Goal: Task Accomplishment & Management: Use online tool/utility

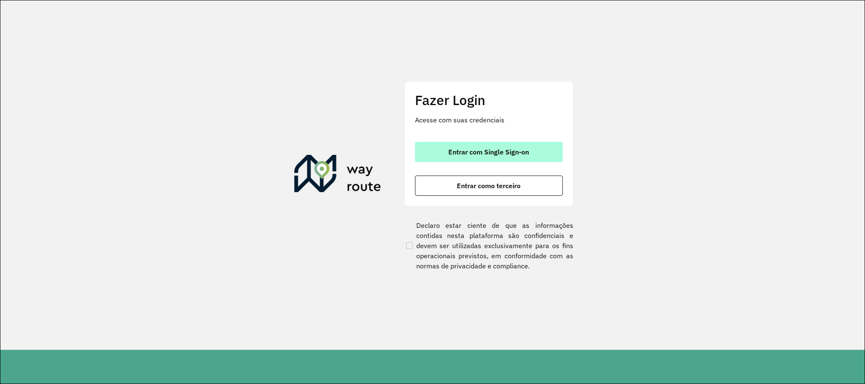
click at [495, 149] on span "Entrar com Single Sign-on" at bounding box center [488, 152] width 81 height 7
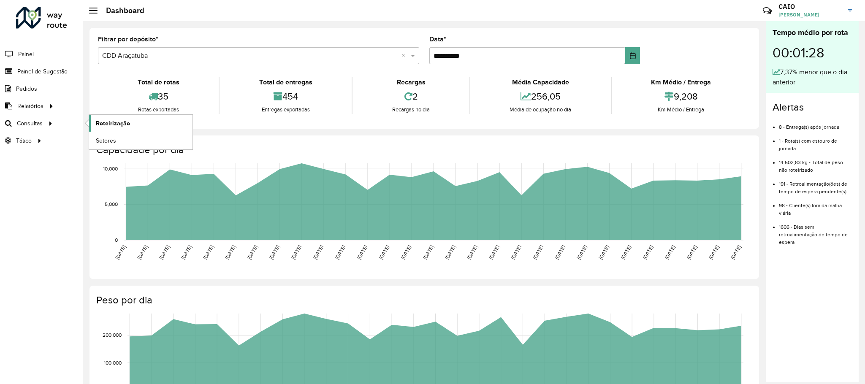
click at [133, 128] on link "Roteirização" at bounding box center [140, 123] width 103 height 17
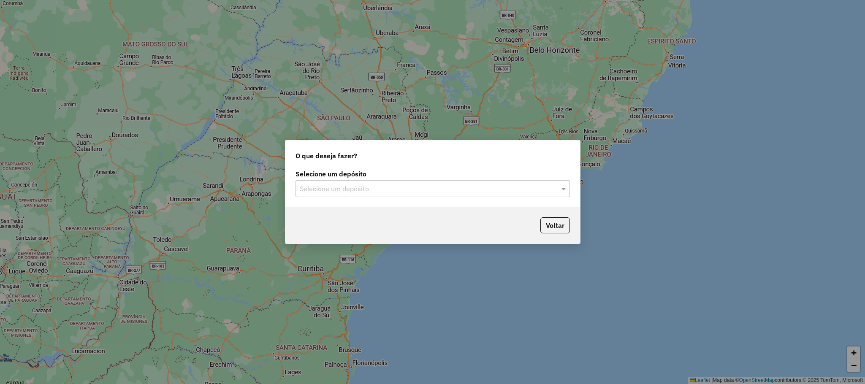
click at [350, 190] on input "text" at bounding box center [424, 189] width 249 height 10
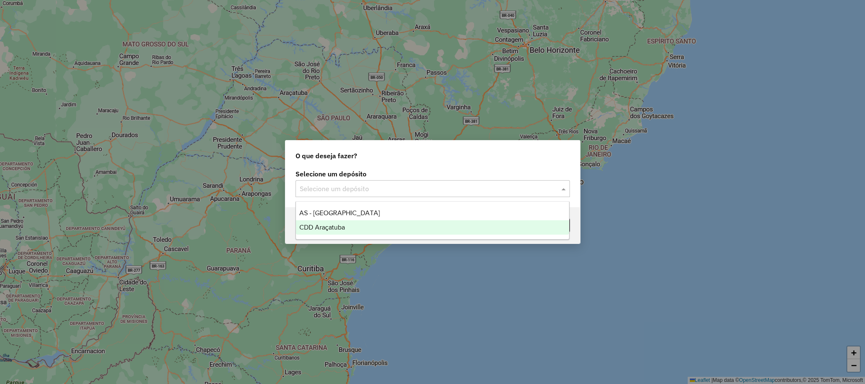
click at [330, 220] on div "CDD Araçatuba" at bounding box center [432, 227] width 273 height 14
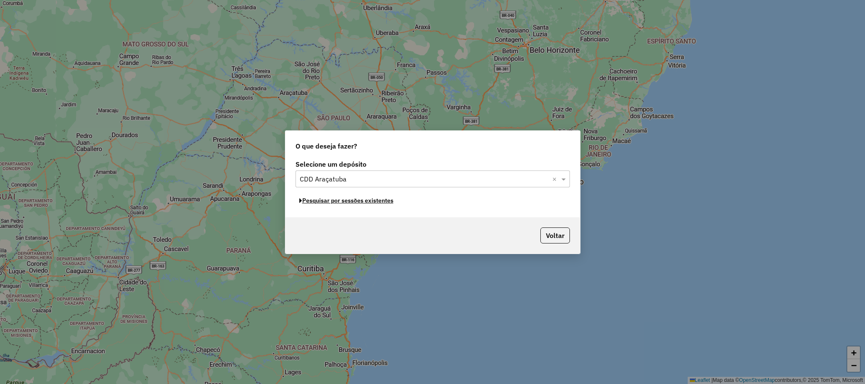
click at [360, 203] on button "Pesquisar por sessões existentes" at bounding box center [347, 200] width 102 height 13
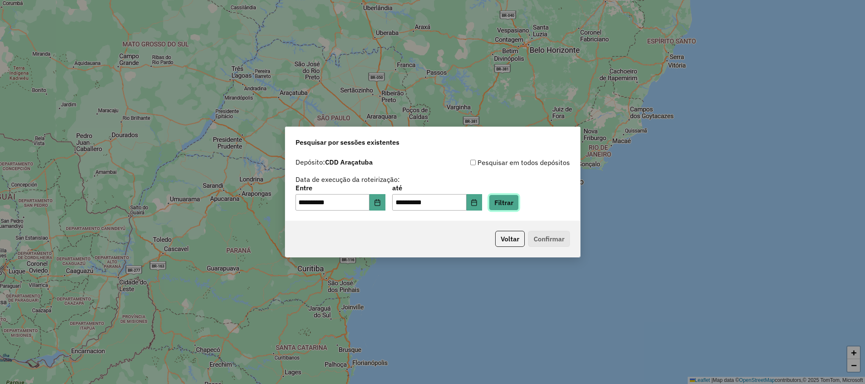
click at [505, 208] on button "Filtrar" at bounding box center [504, 203] width 30 height 16
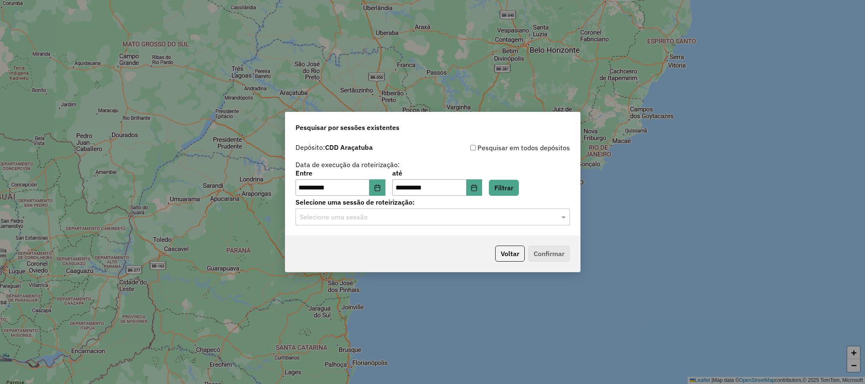
click at [435, 218] on input "text" at bounding box center [424, 217] width 249 height 10
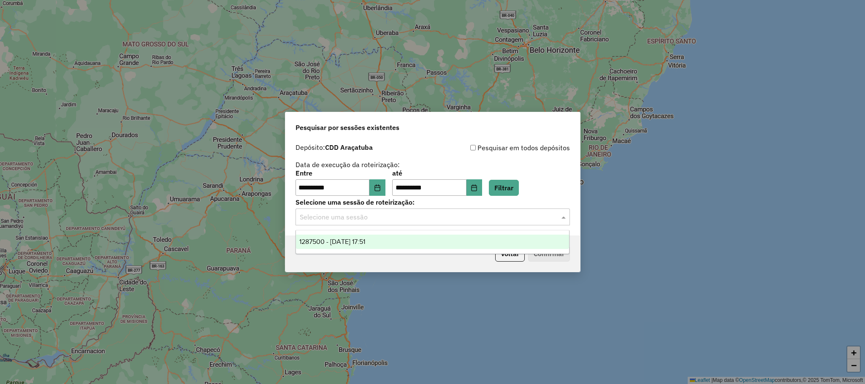
click at [384, 239] on div "1287500 - 03/10/2025 17:51" at bounding box center [432, 242] width 273 height 14
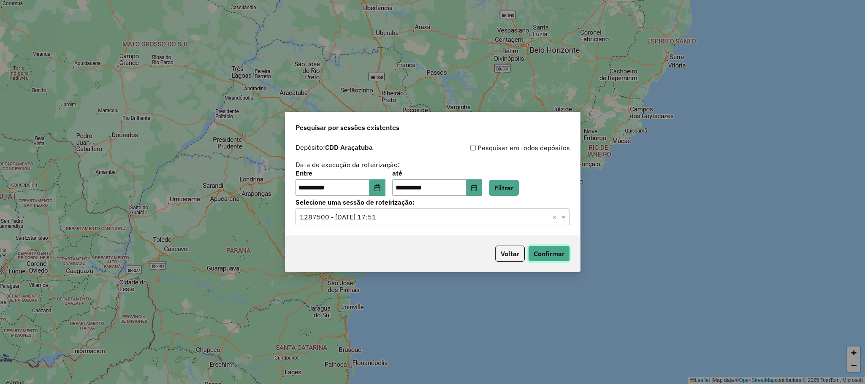
click at [560, 250] on button "Confirmar" at bounding box center [549, 254] width 42 height 16
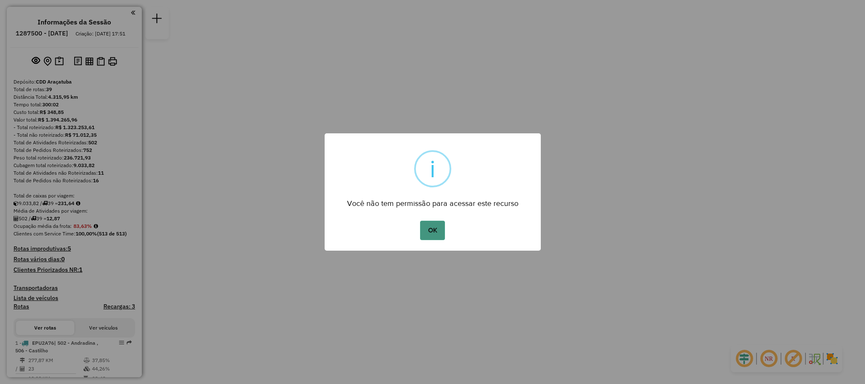
click at [433, 240] on button "OK" at bounding box center [432, 230] width 25 height 19
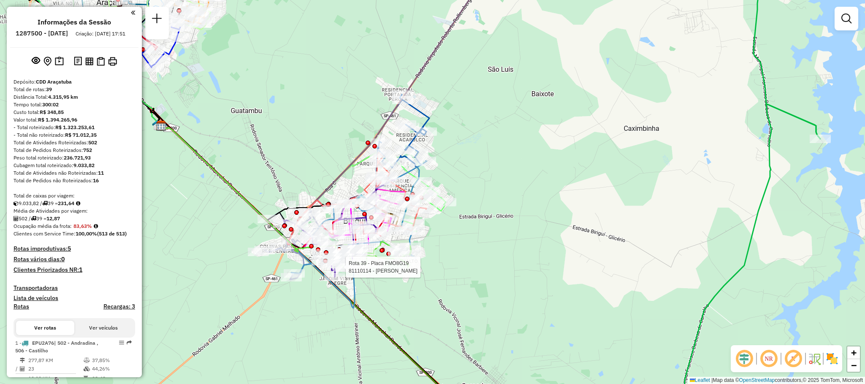
select select "**********"
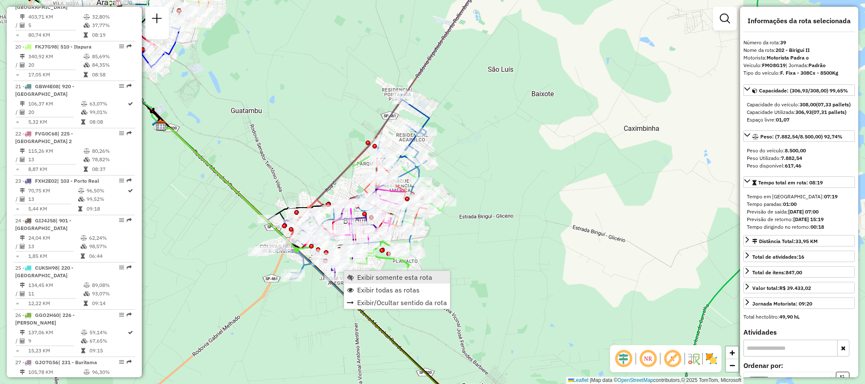
scroll to position [1904, 0]
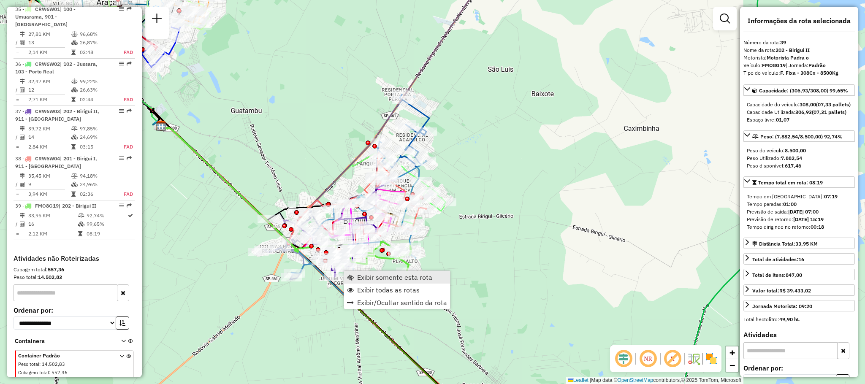
click at [370, 279] on span "Exibir somente esta rota" at bounding box center [394, 277] width 75 height 7
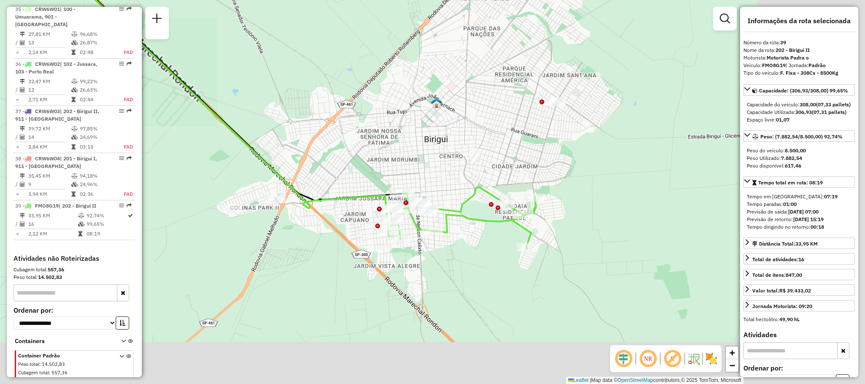
drag, startPoint x: 411, startPoint y: 184, endPoint x: 352, endPoint y: 144, distance: 70.9
click at [352, 144] on div "Janela de atendimento Grade de atendimento Capacidade Transportadoras Veículos …" at bounding box center [432, 192] width 865 height 384
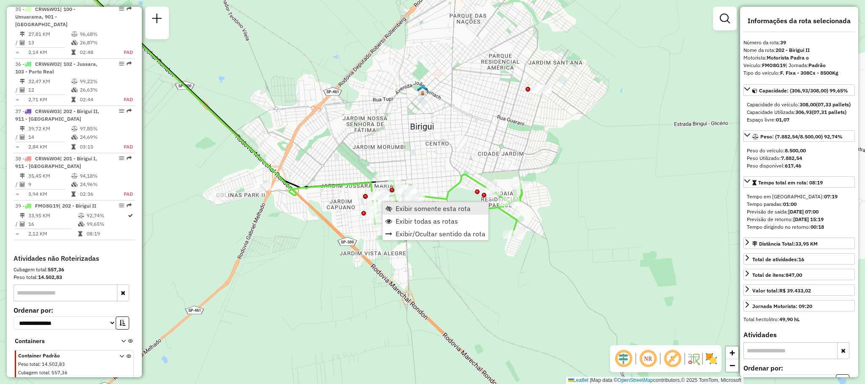
click at [396, 211] on span "Exibir somente esta rota" at bounding box center [433, 208] width 75 height 7
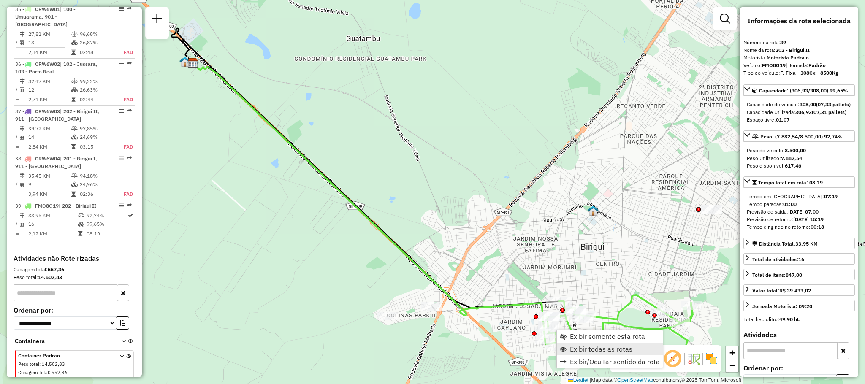
click at [574, 346] on span "Exibir todas as rotas" at bounding box center [601, 349] width 62 height 7
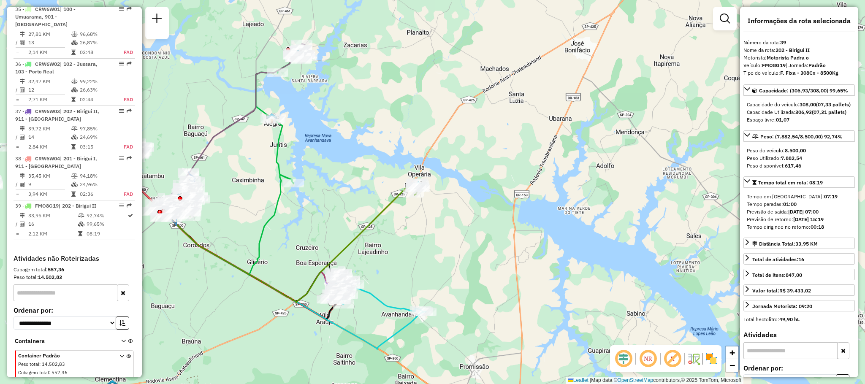
drag, startPoint x: 406, startPoint y: 244, endPoint x: 405, endPoint y: 383, distance: 139.3
click at [405, 383] on div "Janela de atendimento Grade de atendimento Capacidade Transportadoras Veículos …" at bounding box center [432, 192] width 865 height 384
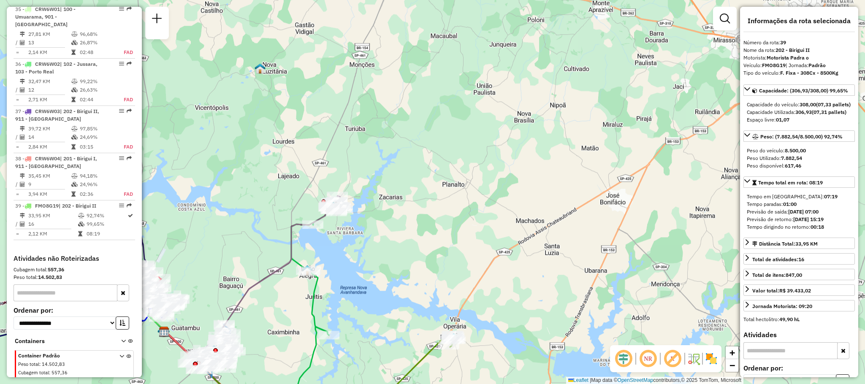
drag, startPoint x: 301, startPoint y: 239, endPoint x: 337, endPoint y: 251, distance: 38.1
click at [337, 251] on div "Janela de atendimento Grade de atendimento Capacidade Transportadoras Veículos …" at bounding box center [432, 192] width 865 height 384
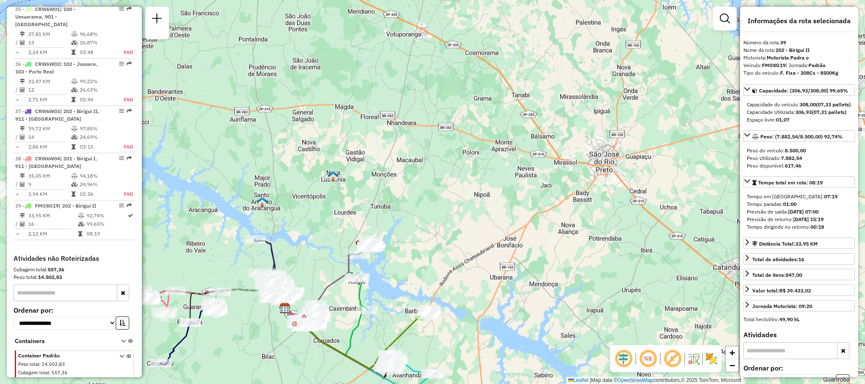
drag, startPoint x: 219, startPoint y: 205, endPoint x: 336, endPoint y: 240, distance: 121.6
click at [336, 240] on div "Janela de atendimento Grade de atendimento Capacidade Transportadoras Veículos …" at bounding box center [432, 192] width 865 height 384
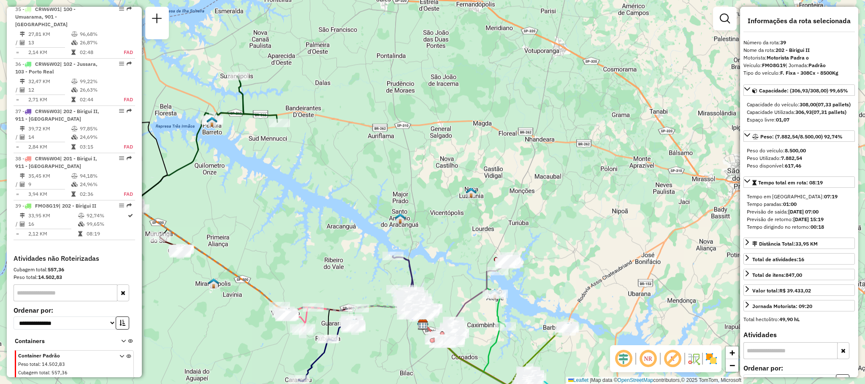
drag, startPoint x: 237, startPoint y: 229, endPoint x: 375, endPoint y: 246, distance: 139.1
click at [375, 246] on div "Janela de atendimento Grade de atendimento Capacidade Transportadoras Veículos …" at bounding box center [432, 192] width 865 height 384
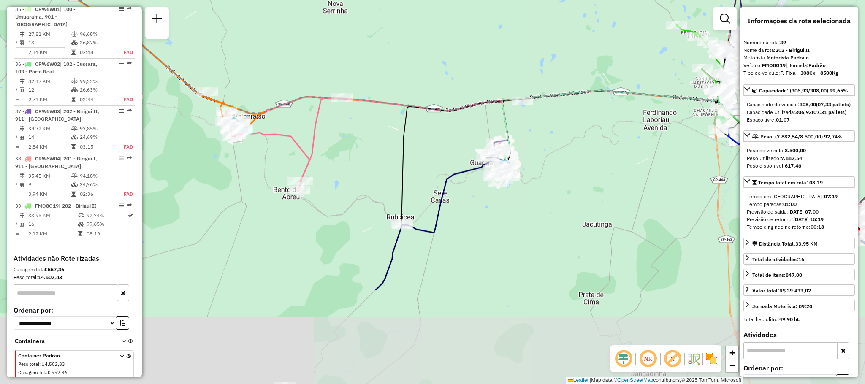
drag, startPoint x: 368, startPoint y: 275, endPoint x: 376, endPoint y: 180, distance: 95.4
click at [376, 180] on div "Janela de atendimento Grade de atendimento Capacidade Transportadoras Veículos …" at bounding box center [432, 192] width 865 height 384
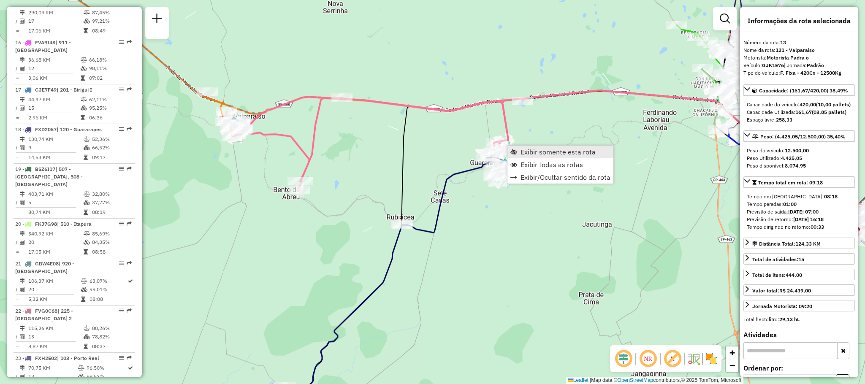
scroll to position [869, 0]
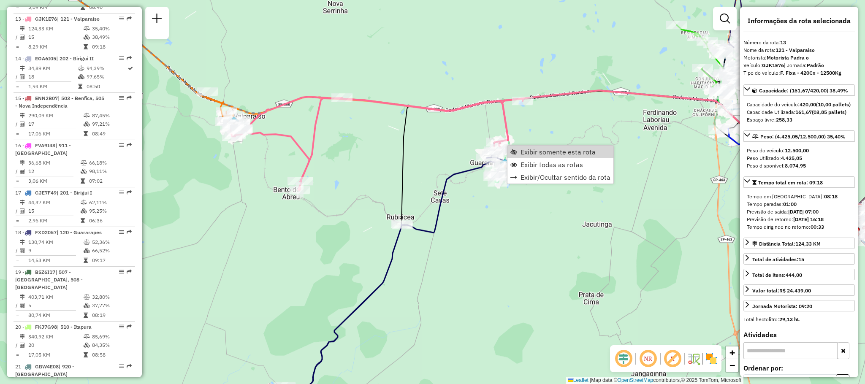
click at [530, 144] on div "Janela de atendimento Grade de atendimento Capacidade Transportadoras Veículos …" at bounding box center [432, 192] width 865 height 384
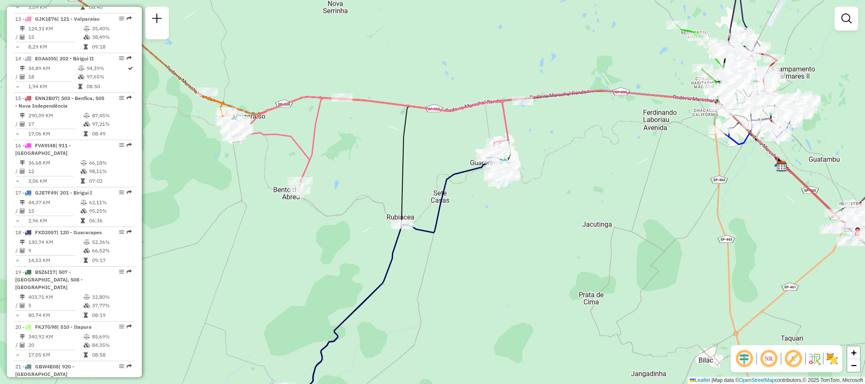
click at [532, 157] on div "Janela de atendimento Grade de atendimento Capacidade Transportadoras Veículos …" at bounding box center [432, 192] width 865 height 384
select select "**********"
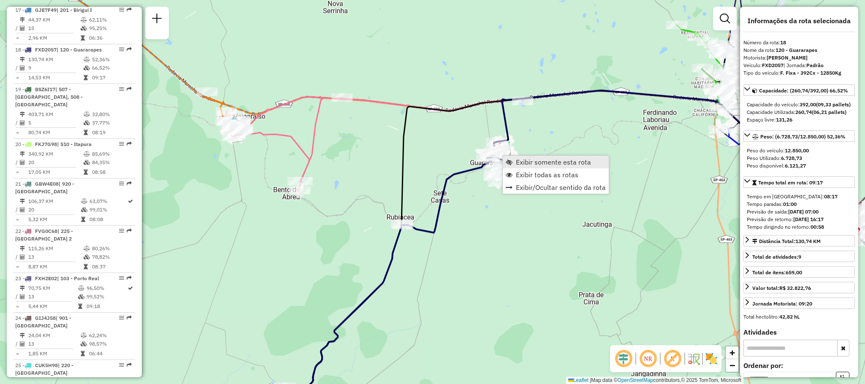
scroll to position [1083, 0]
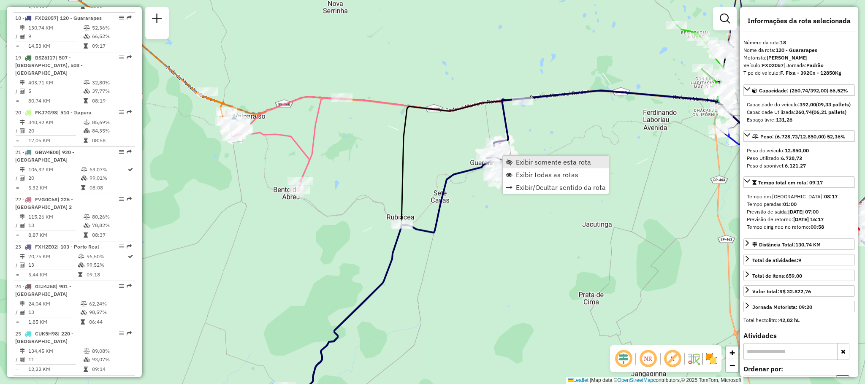
click at [536, 164] on span "Exibir somente esta rota" at bounding box center [553, 162] width 75 height 7
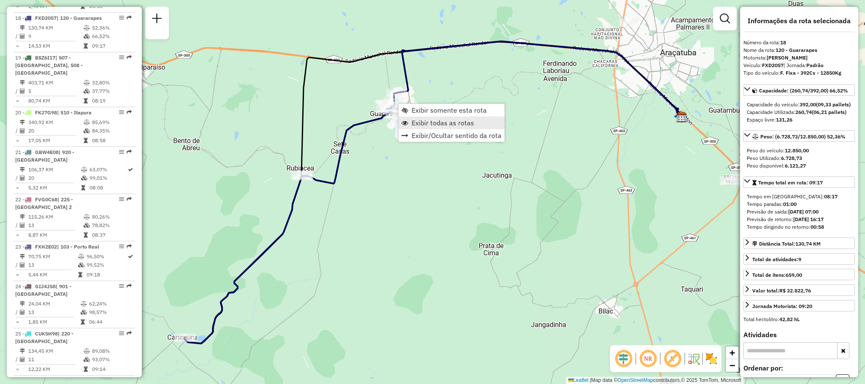
click at [428, 126] on span "Exibir todas as rotas" at bounding box center [443, 122] width 62 height 7
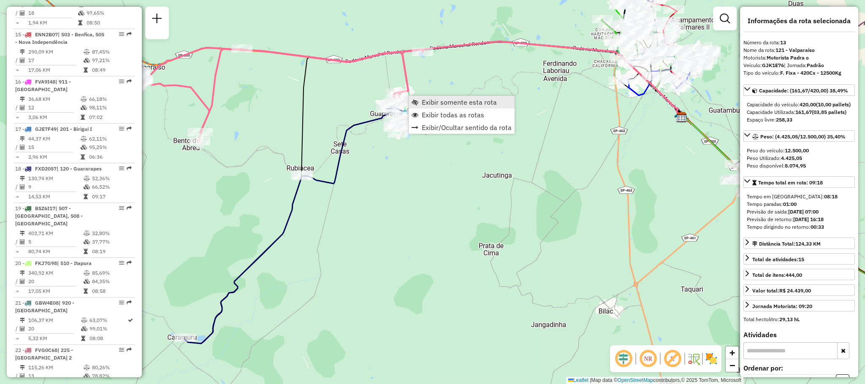
scroll to position [869, 0]
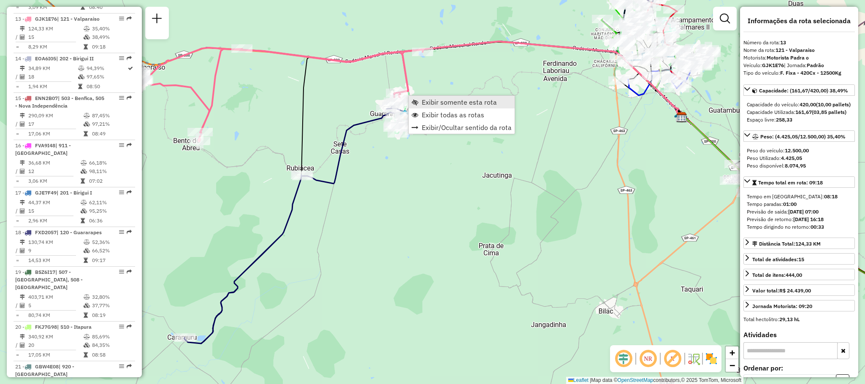
click at [429, 106] on span "Exibir somente esta rota" at bounding box center [459, 102] width 75 height 7
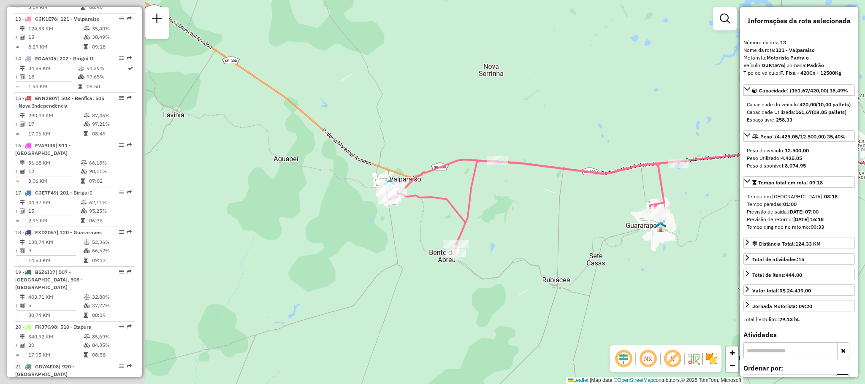
drag, startPoint x: 289, startPoint y: 214, endPoint x: 519, endPoint y: 225, distance: 230.8
click at [519, 225] on div "Janela de atendimento Grade de atendimento Capacidade Transportadoras Veículos …" at bounding box center [432, 192] width 865 height 384
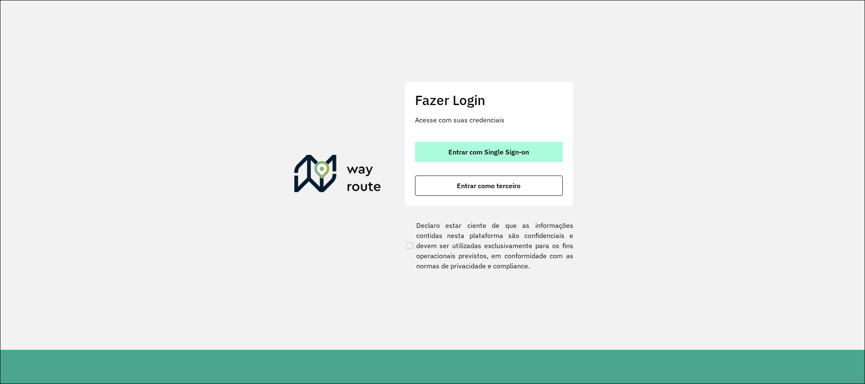
click at [546, 148] on button "Entrar com Single Sign-on" at bounding box center [489, 152] width 148 height 20
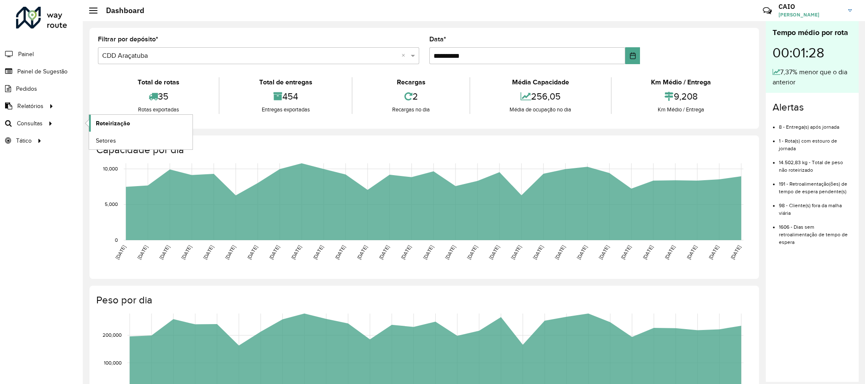
click at [157, 130] on link "Roteirização" at bounding box center [140, 123] width 103 height 17
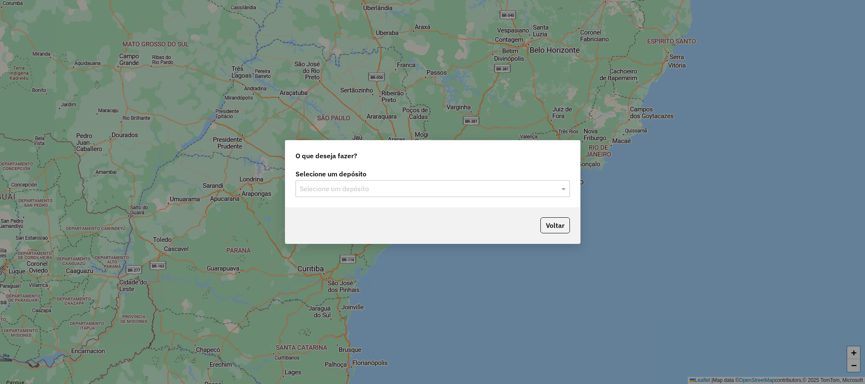
click at [322, 188] on input "text" at bounding box center [424, 189] width 249 height 10
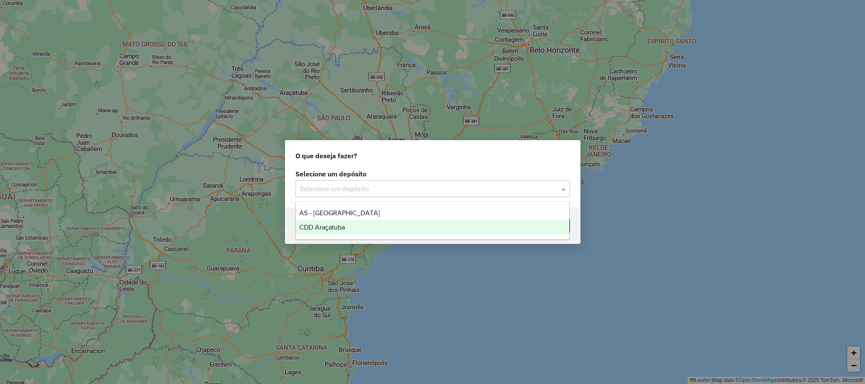
click at [342, 223] on div "CDD Araçatuba" at bounding box center [432, 227] width 273 height 14
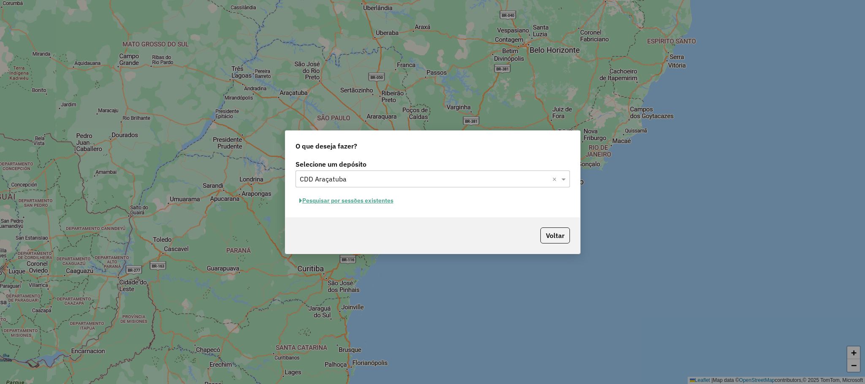
click at [358, 196] on button "Pesquisar por sessões existentes" at bounding box center [347, 200] width 102 height 13
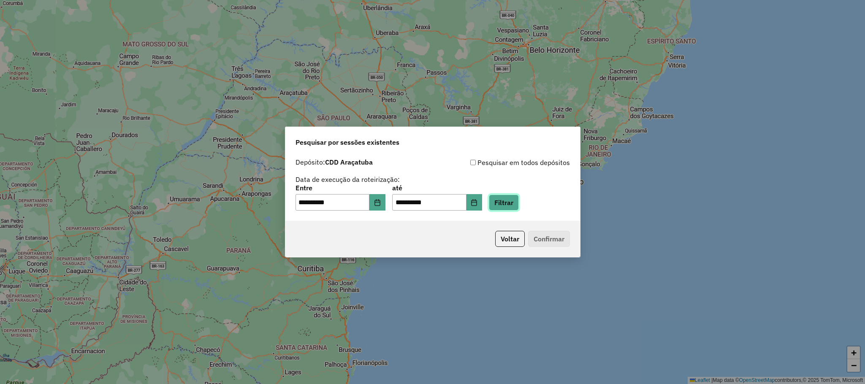
click at [519, 203] on button "Filtrar" at bounding box center [504, 203] width 30 height 16
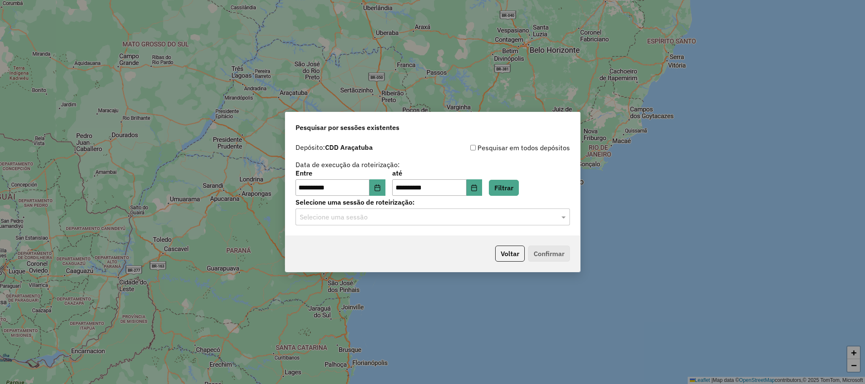
click at [407, 199] on label "Selecione uma sessão de roteirização:" at bounding box center [433, 202] width 274 height 10
click at [413, 206] on label "Selecione uma sessão de roteirização:" at bounding box center [433, 202] width 274 height 10
click at [420, 213] on input "text" at bounding box center [424, 217] width 249 height 10
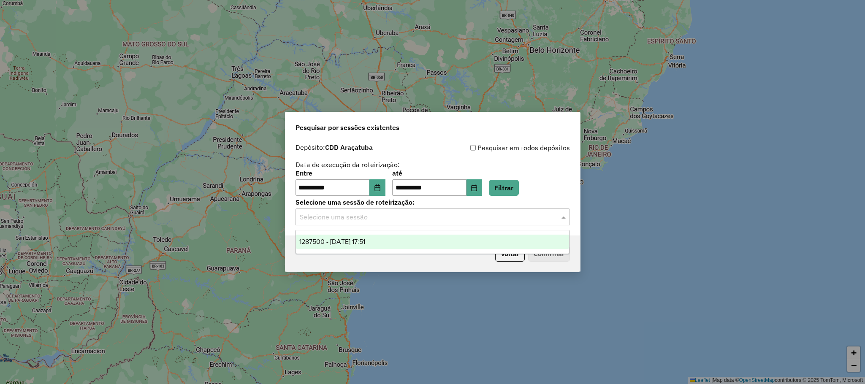
click at [384, 242] on div "1287500 - 03/10/2025 17:51" at bounding box center [432, 242] width 273 height 14
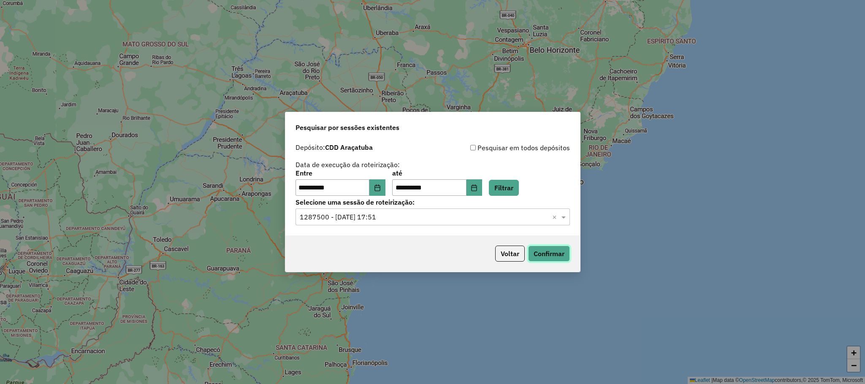
click at [560, 256] on button "Confirmar" at bounding box center [549, 254] width 42 height 16
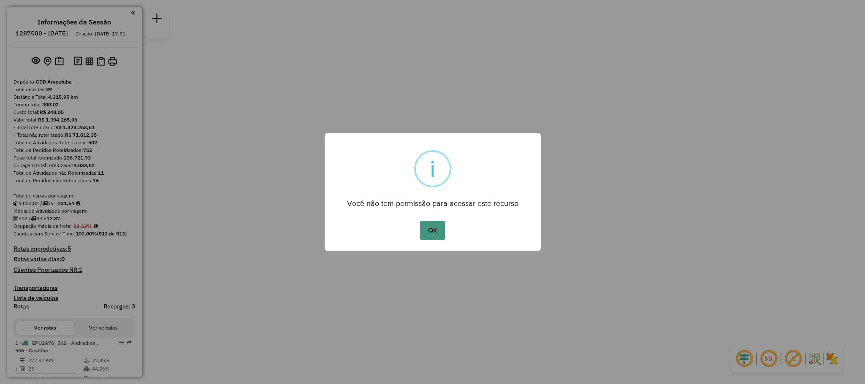
click at [435, 225] on button "OK" at bounding box center [432, 230] width 25 height 19
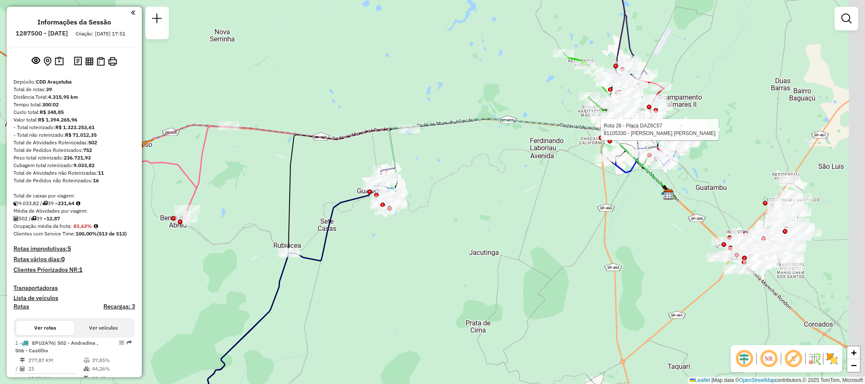
drag, startPoint x: 491, startPoint y: 160, endPoint x: 204, endPoint y: 178, distance: 286.8
click at [204, 178] on div "Rota 35 - Placa CRW6W01 81100298 - L MARTINS MERCEARIA- Rota 28 - Placa DAZ6C57…" at bounding box center [432, 192] width 865 height 384
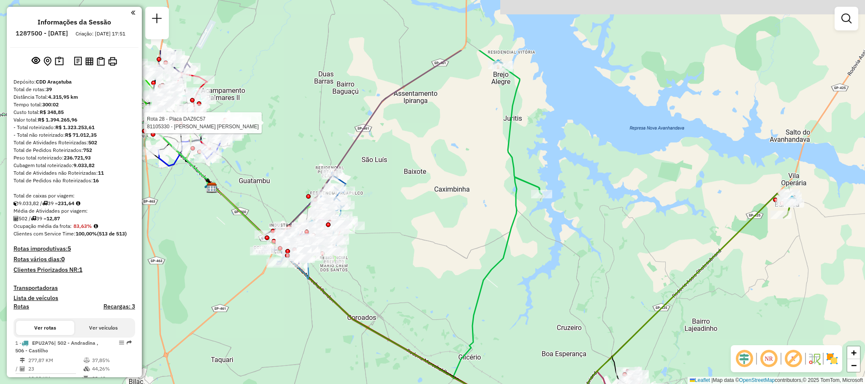
drag, startPoint x: 421, startPoint y: 155, endPoint x: 406, endPoint y: 260, distance: 106.2
click at [407, 260] on div "Rota 28 - Placa DAZ6C57 81105330 - [PERSON_NAME] [PERSON_NAME] de atendimento G…" at bounding box center [432, 192] width 865 height 384
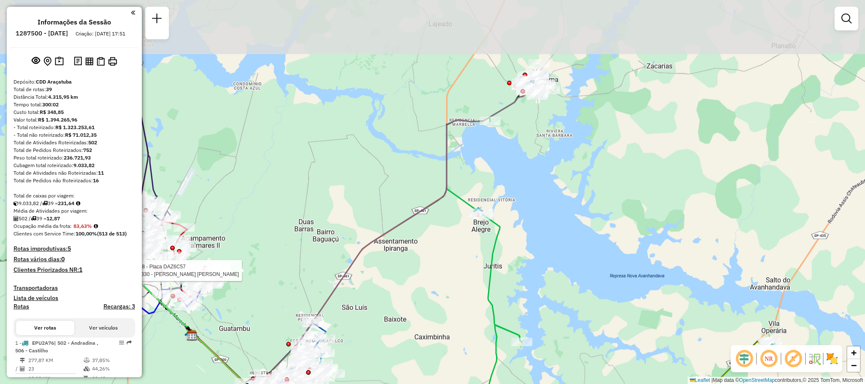
drag, startPoint x: 433, startPoint y: 160, endPoint x: 418, endPoint y: 295, distance: 135.9
click at [419, 295] on div "Rota 28 - Placa DAZ6C57 81105330 - [PERSON_NAME] [PERSON_NAME] de atendimento G…" at bounding box center [432, 192] width 865 height 384
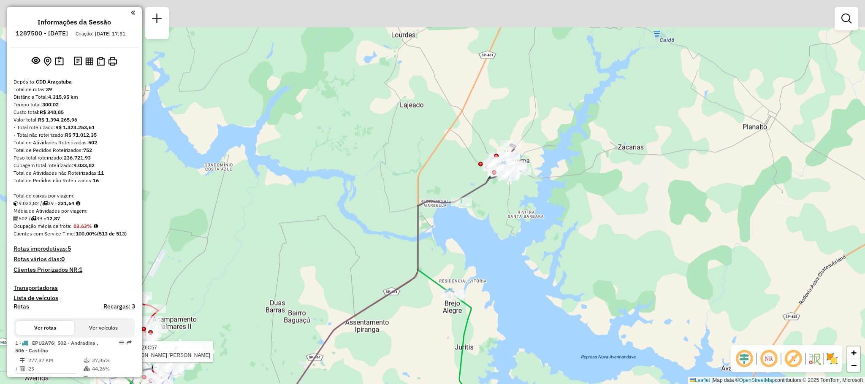
drag, startPoint x: 375, startPoint y: 146, endPoint x: 350, endPoint y: 223, distance: 81.5
click at [350, 223] on div "Rota 28 - Placa DAZ6C57 81105330 - [PERSON_NAME] [PERSON_NAME] de atendimento G…" at bounding box center [432, 192] width 865 height 384
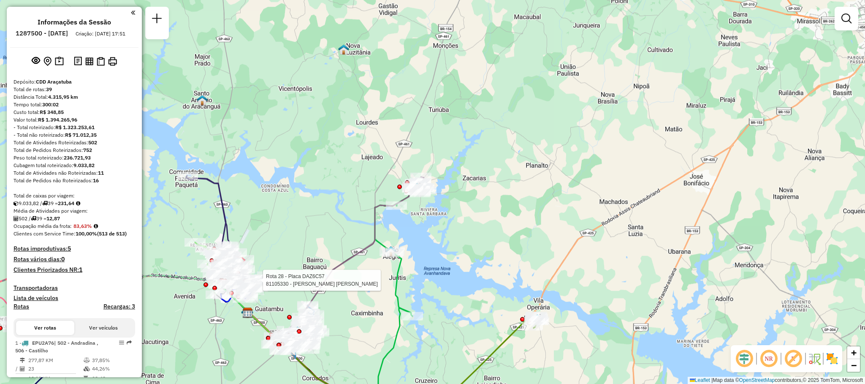
drag, startPoint x: 494, startPoint y: 242, endPoint x: 471, endPoint y: 68, distance: 175.5
click at [471, 68] on div "Rota 28 - Placa DAZ6C57 81105330 - [PERSON_NAME] [PERSON_NAME] de atendimento G…" at bounding box center [432, 192] width 865 height 384
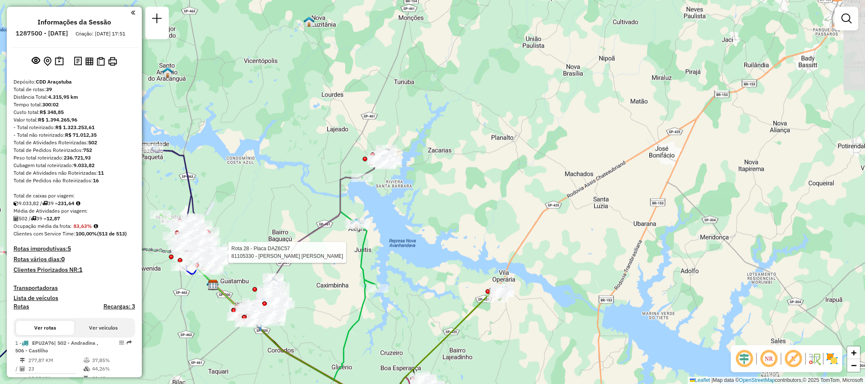
drag, startPoint x: 478, startPoint y: 47, endPoint x: 456, endPoint y: 197, distance: 151.4
click at [456, 197] on div "Rota 28 - Placa DAZ6C57 81105330 - [PERSON_NAME] [PERSON_NAME] de atendimento G…" at bounding box center [432, 192] width 865 height 384
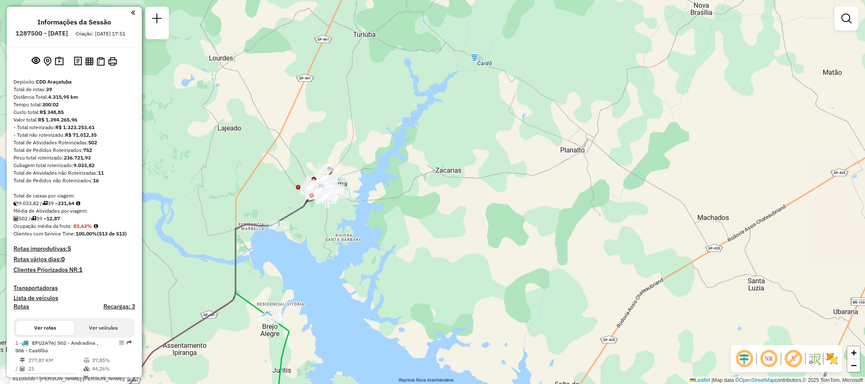
drag, startPoint x: 430, startPoint y: 230, endPoint x: 587, endPoint y: 176, distance: 166.0
click at [587, 176] on div "Rota 28 - Placa DAZ6C57 81105330 - [PERSON_NAME] [PERSON_NAME] de atendimento G…" at bounding box center [432, 192] width 865 height 384
